Goal: Transaction & Acquisition: Purchase product/service

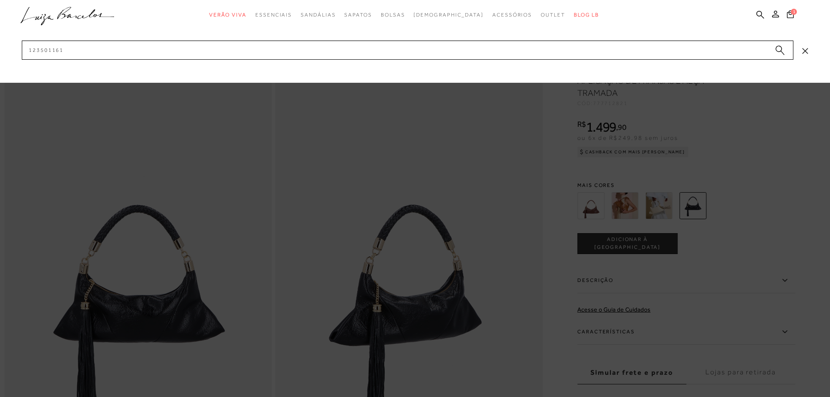
click at [632, 59] on input "123501161" at bounding box center [407, 50] width 771 height 19
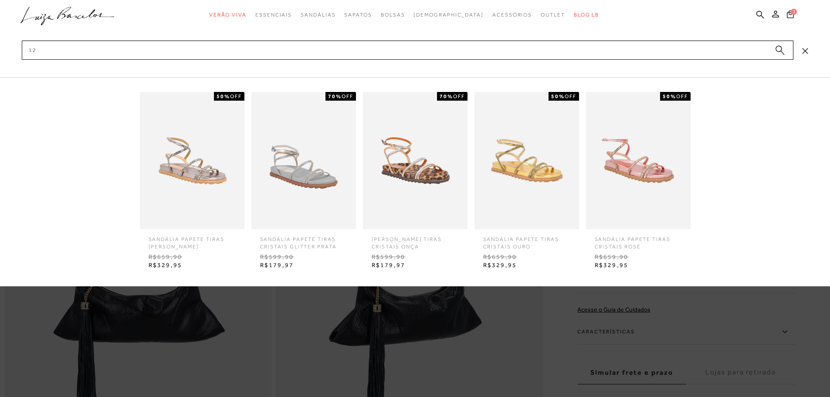
type input "1"
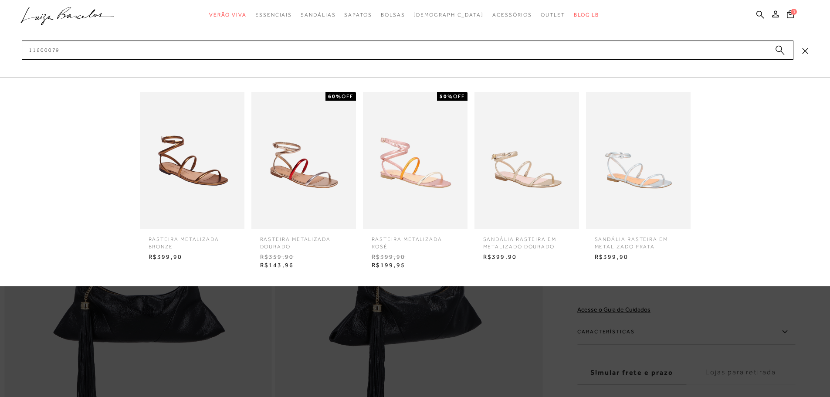
type input "11600079"
click at [552, 155] on img at bounding box center [526, 160] width 105 height 137
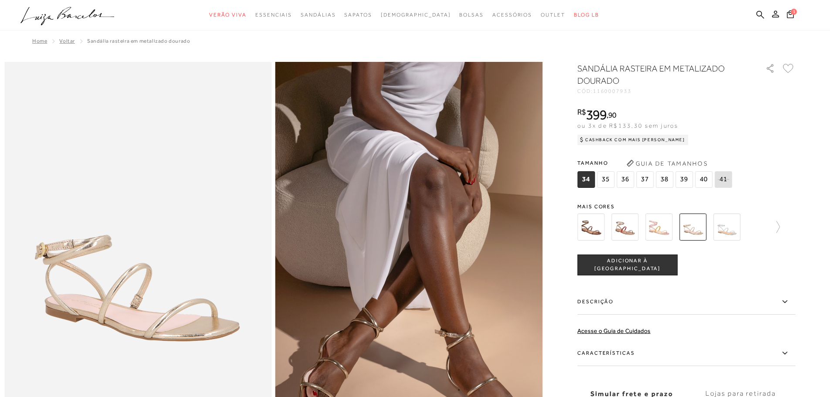
click at [629, 181] on span "36" at bounding box center [624, 179] width 17 height 17
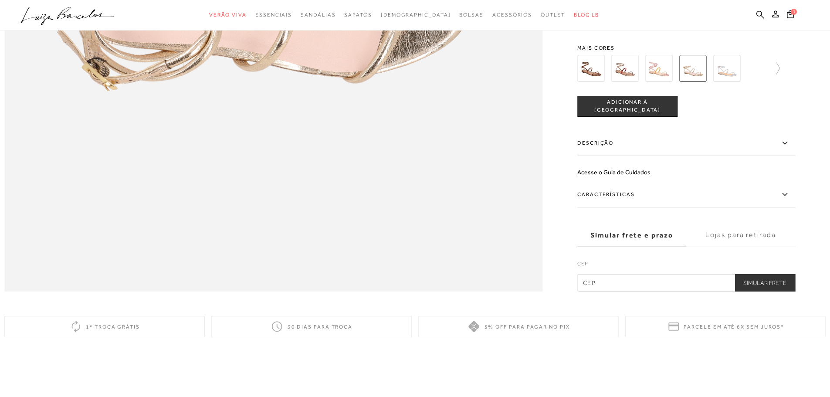
scroll to position [1263, 0]
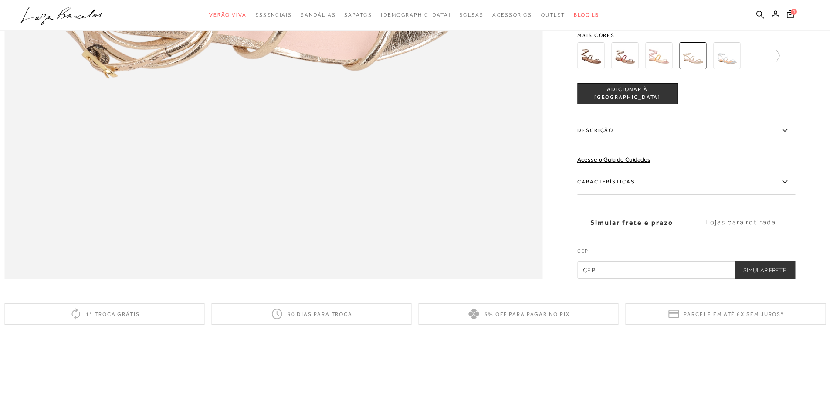
click at [644, 279] on input "text" at bounding box center [686, 269] width 218 height 17
type input "13092-902"
click at [753, 234] on label "Lojas para retirada" at bounding box center [740, 223] width 109 height 24
click at [0, 0] on input "Lojas para retirada" at bounding box center [0, 0] width 0 height 0
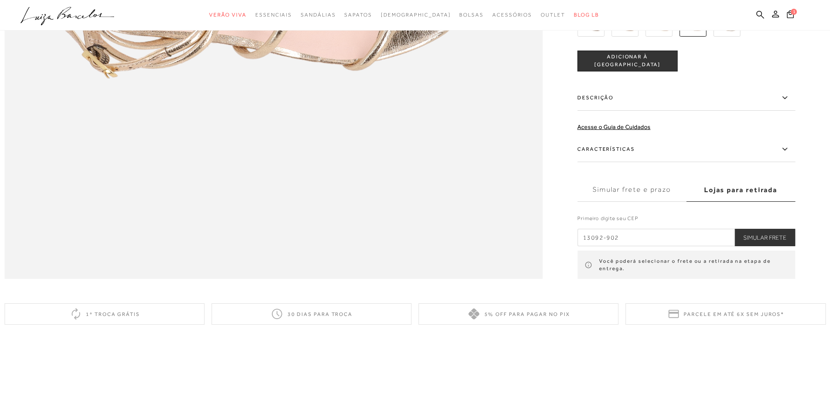
click at [769, 246] on button "Simular Frete" at bounding box center [764, 237] width 61 height 17
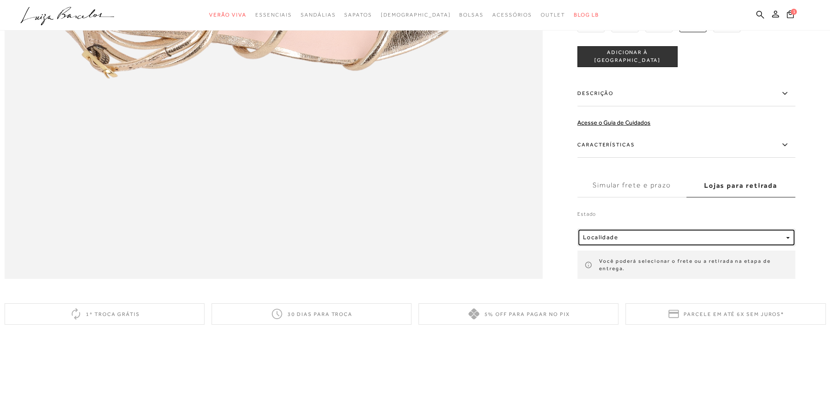
click at [789, 241] on div "button" at bounding box center [787, 236] width 3 height 7
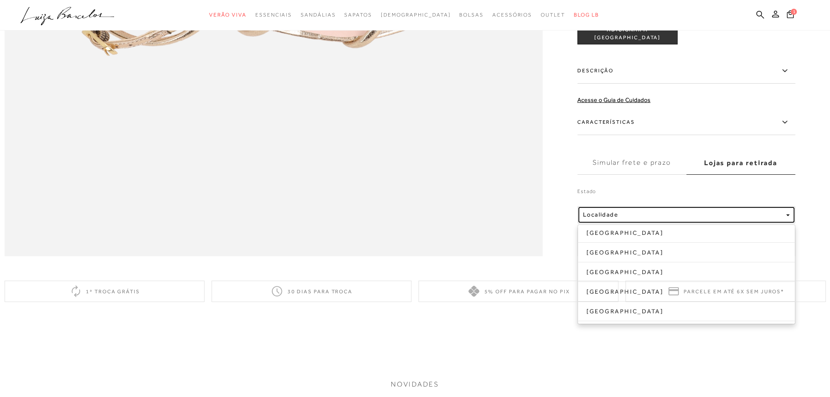
scroll to position [1307, 0]
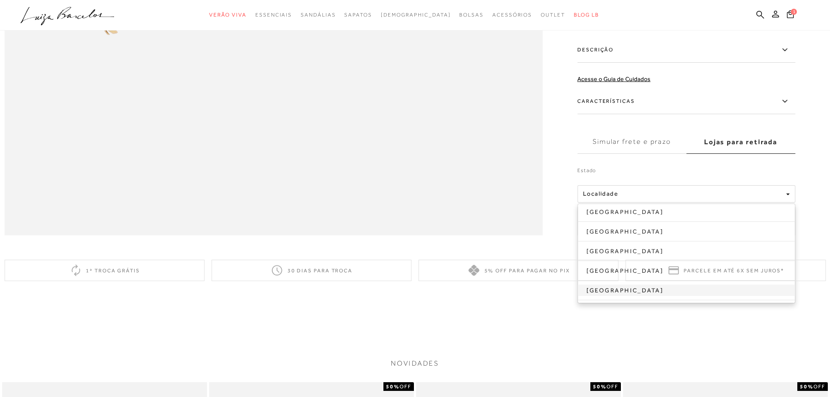
click at [613, 296] on link "[GEOGRAPHIC_DATA]" at bounding box center [686, 289] width 217 height 11
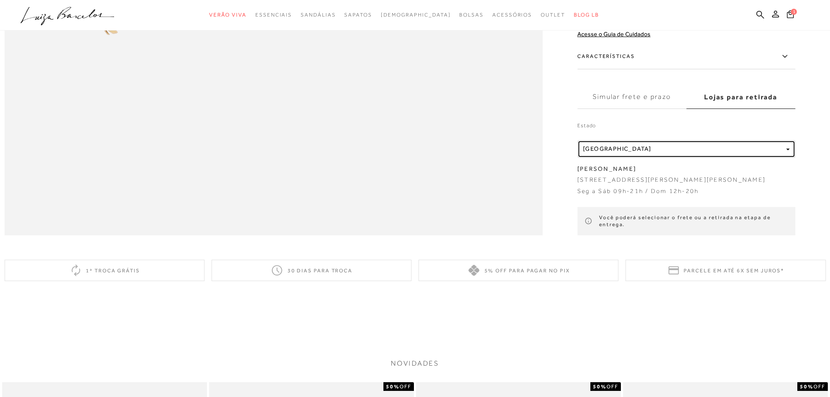
click at [789, 152] on div "button" at bounding box center [787, 148] width 3 height 7
